Goal: Task Accomplishment & Management: Complete application form

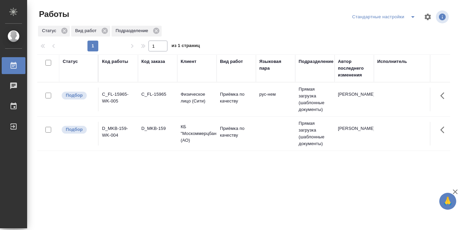
click at [411, 17] on icon "split button" at bounding box center [413, 17] width 8 height 8
click at [376, 32] on li "в работе" at bounding box center [383, 30] width 71 height 11
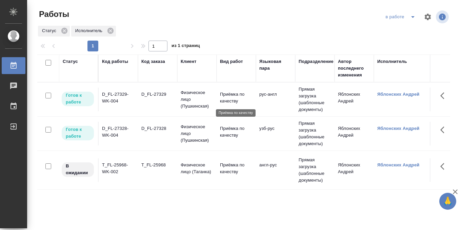
click at [241, 96] on p "Приёмка по качеству" at bounding box center [236, 98] width 33 height 14
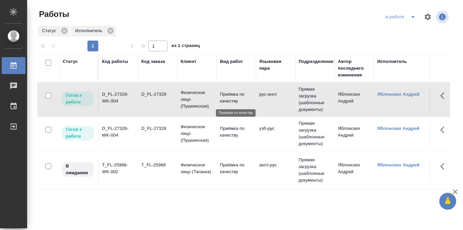
click at [241, 96] on p "Приёмка по качеству" at bounding box center [236, 98] width 33 height 14
click at [192, 130] on p "Физическое лицо (Пушкинская)" at bounding box center [197, 134] width 33 height 20
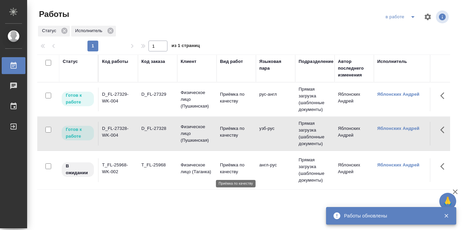
click at [235, 164] on p "Приёмка по качеству" at bounding box center [236, 169] width 33 height 14
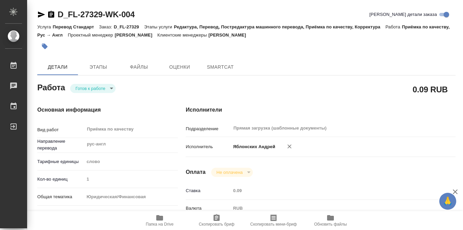
type textarea "x"
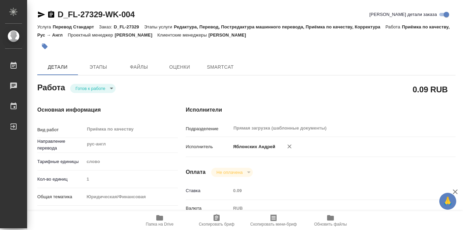
type textarea "x"
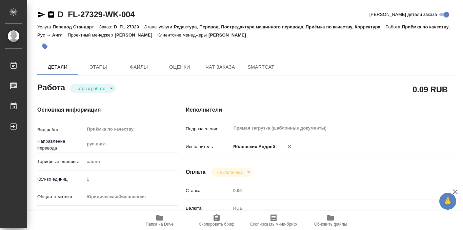
type textarea "x"
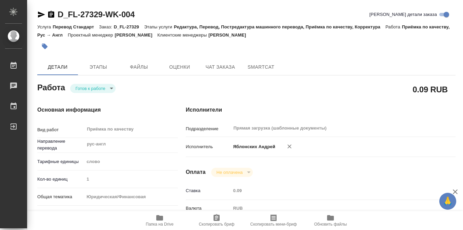
type textarea "x"
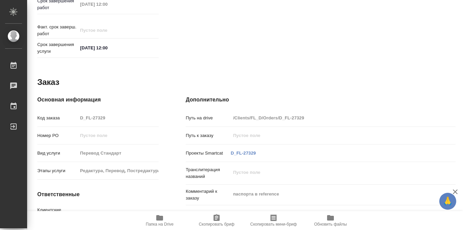
scroll to position [308, 0]
click at [162, 221] on icon "button" at bounding box center [159, 218] width 8 height 8
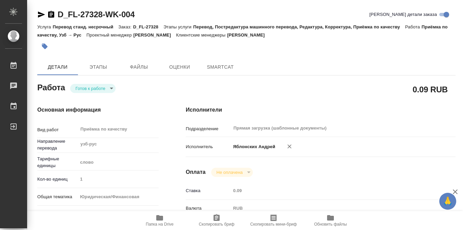
type textarea "x"
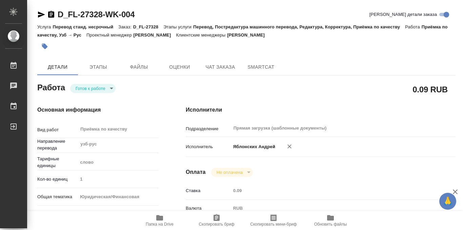
type textarea "x"
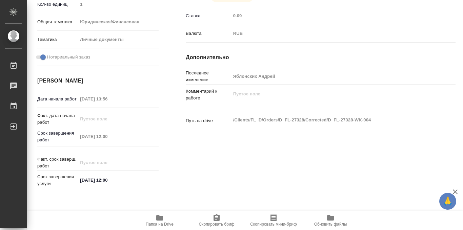
type textarea "x"
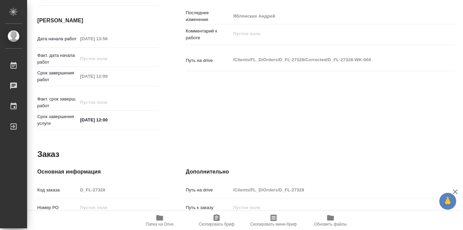
scroll to position [361, 0]
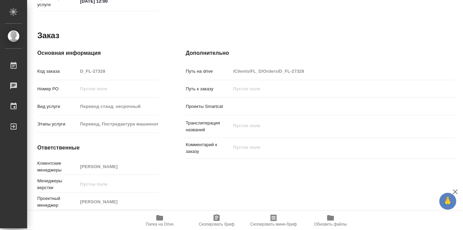
type textarea "x"
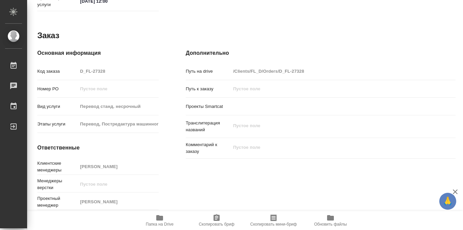
click at [159, 223] on span "Папка на Drive" at bounding box center [160, 224] width 28 height 5
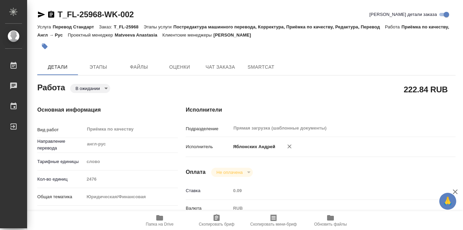
scroll to position [361, 0]
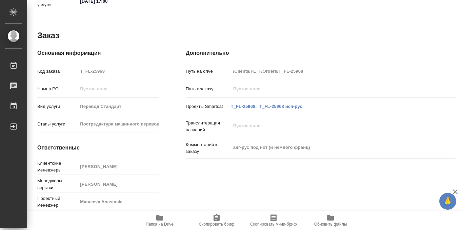
type textarea "x"
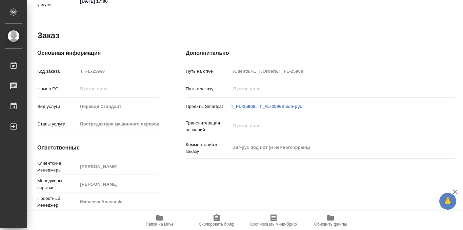
click at [158, 221] on icon "button" at bounding box center [159, 218] width 8 height 8
type textarea "x"
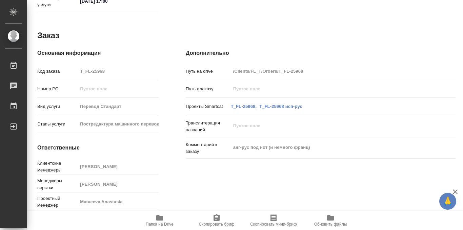
type textarea "x"
